Goal: Task Accomplishment & Management: Use online tool/utility

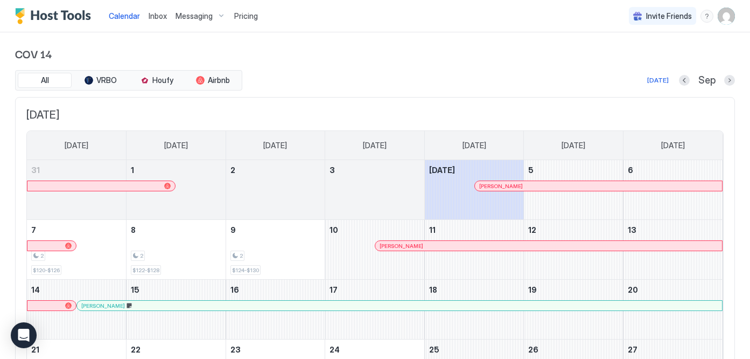
click at [192, 17] on span "Messaging" at bounding box center [194, 16] width 37 height 10
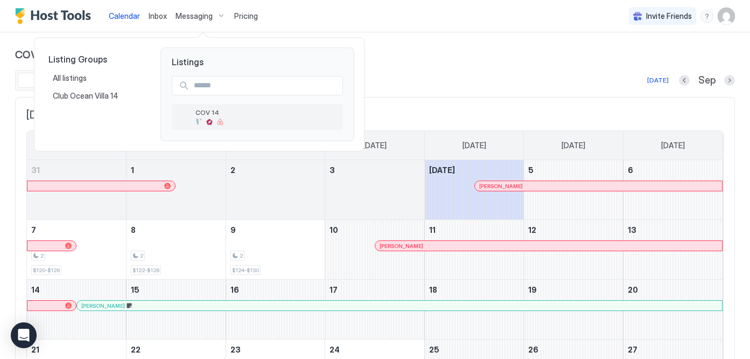
click at [209, 121] on div at bounding box center [209, 121] width 6 height 6
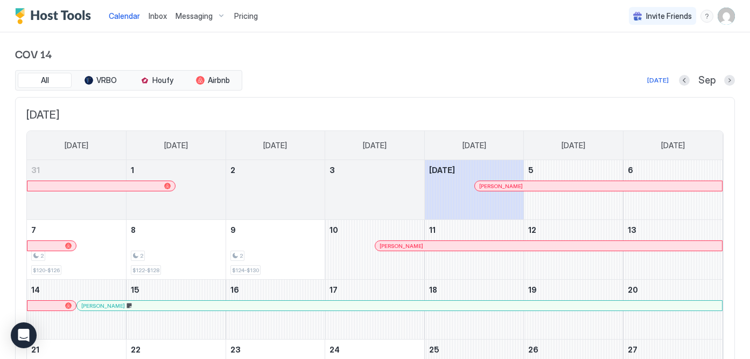
click at [187, 15] on span "Messaging" at bounding box center [194, 16] width 37 height 10
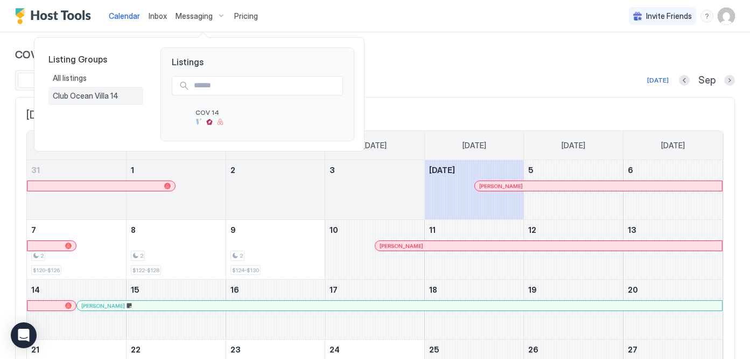
click at [99, 98] on span "Club Ocean Villa 14" at bounding box center [86, 96] width 67 height 10
